Goal: Find specific page/section

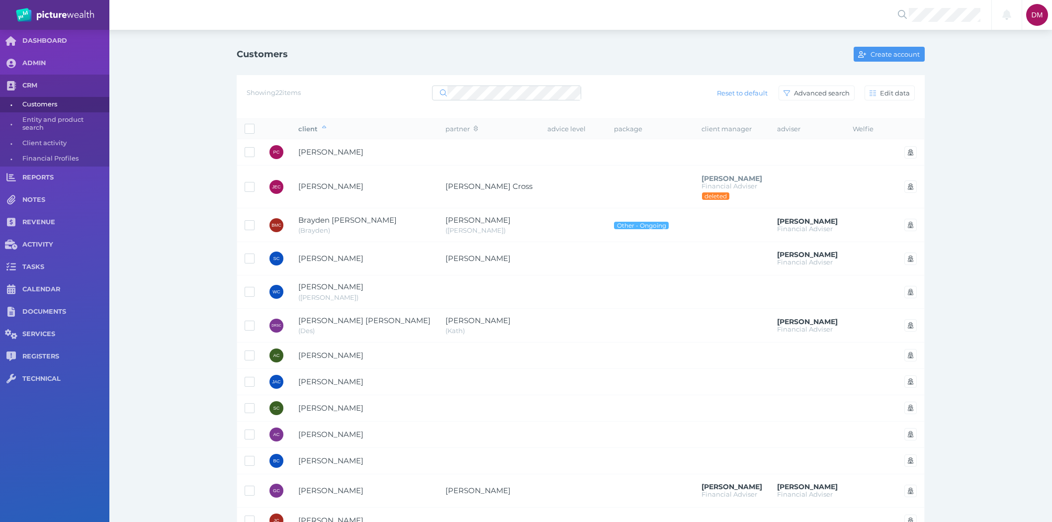
select select "25"
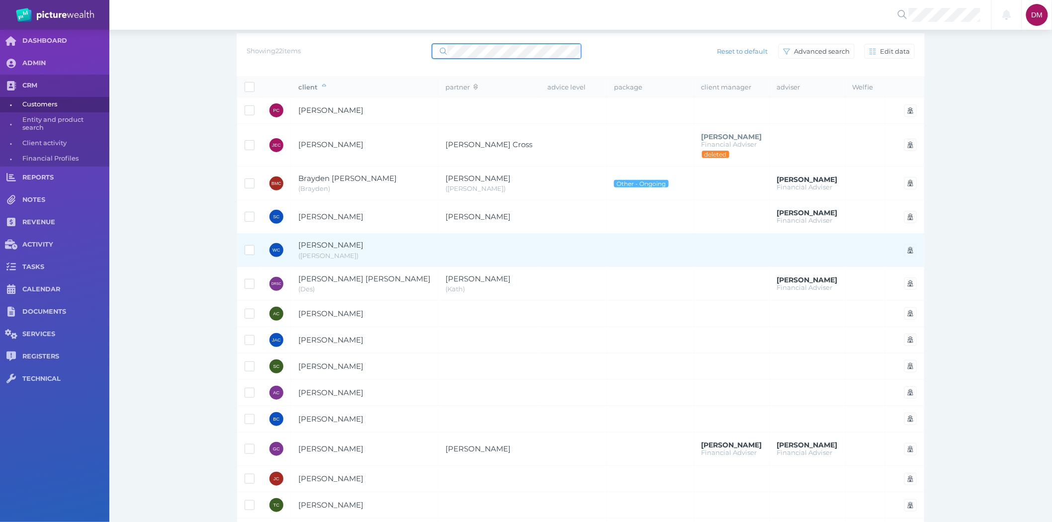
scroll to position [110, 0]
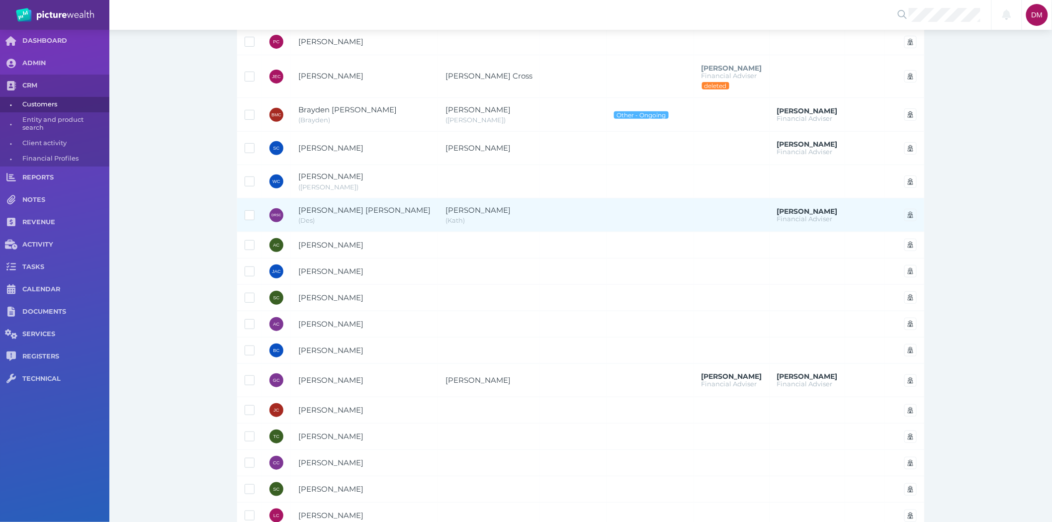
click at [371, 212] on span "[PERSON_NAME] [PERSON_NAME]" at bounding box center [364, 209] width 132 height 9
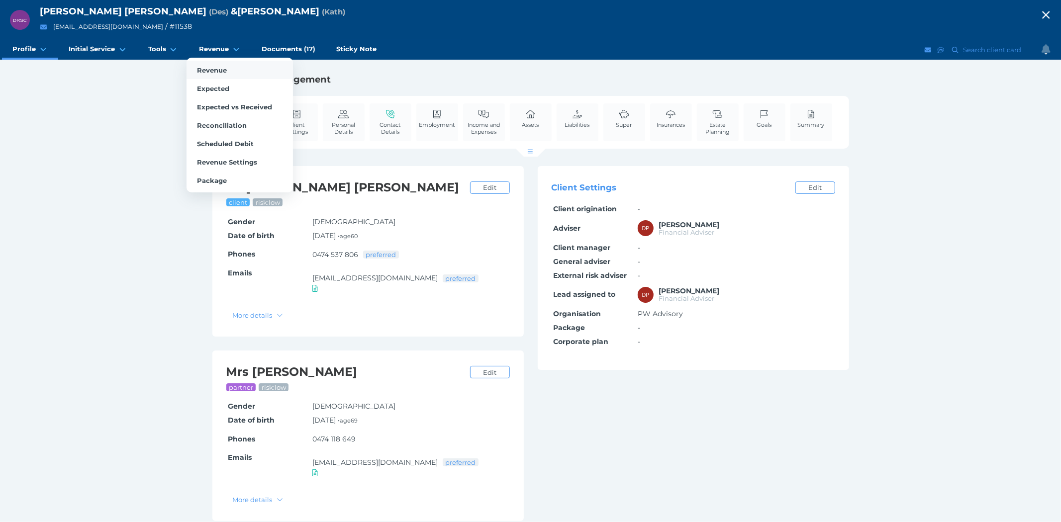
click at [193, 66] on link "Revenue" at bounding box center [240, 70] width 106 height 18
select select "25"
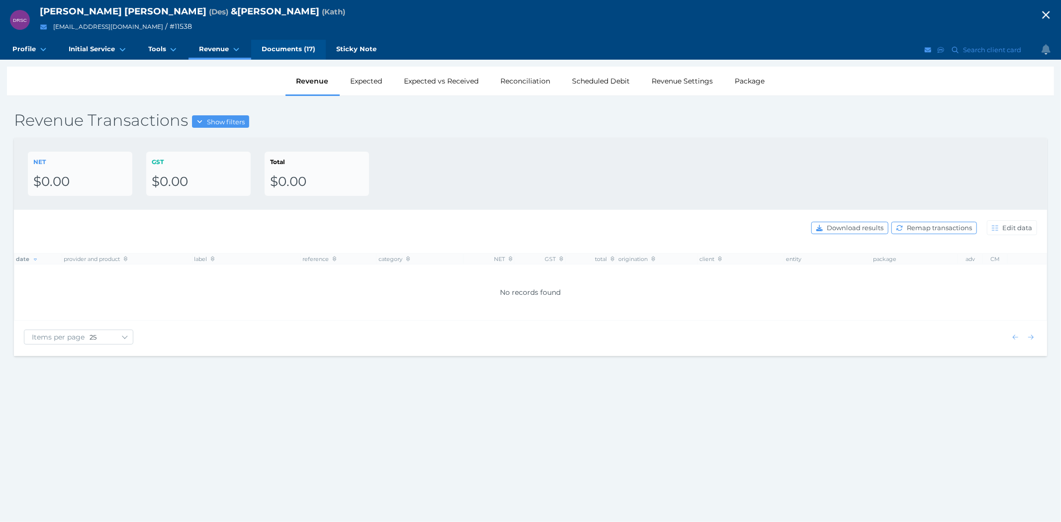
click at [303, 47] on span "Documents (17)" at bounding box center [289, 49] width 54 height 8
